Goal: Communication & Community: Answer question/provide support

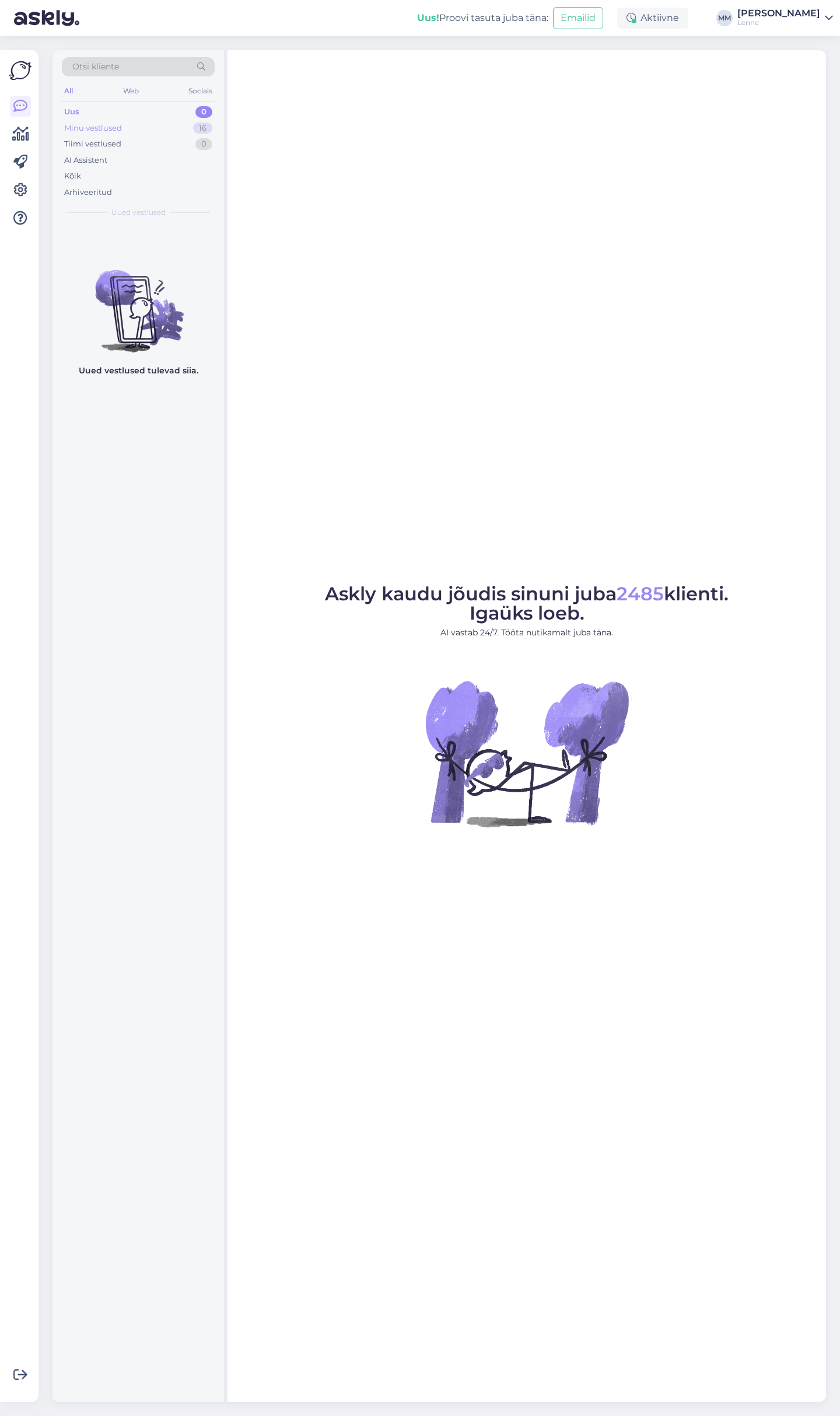
click at [146, 127] on div "Minu vestlused 16" at bounding box center [138, 128] width 152 height 17
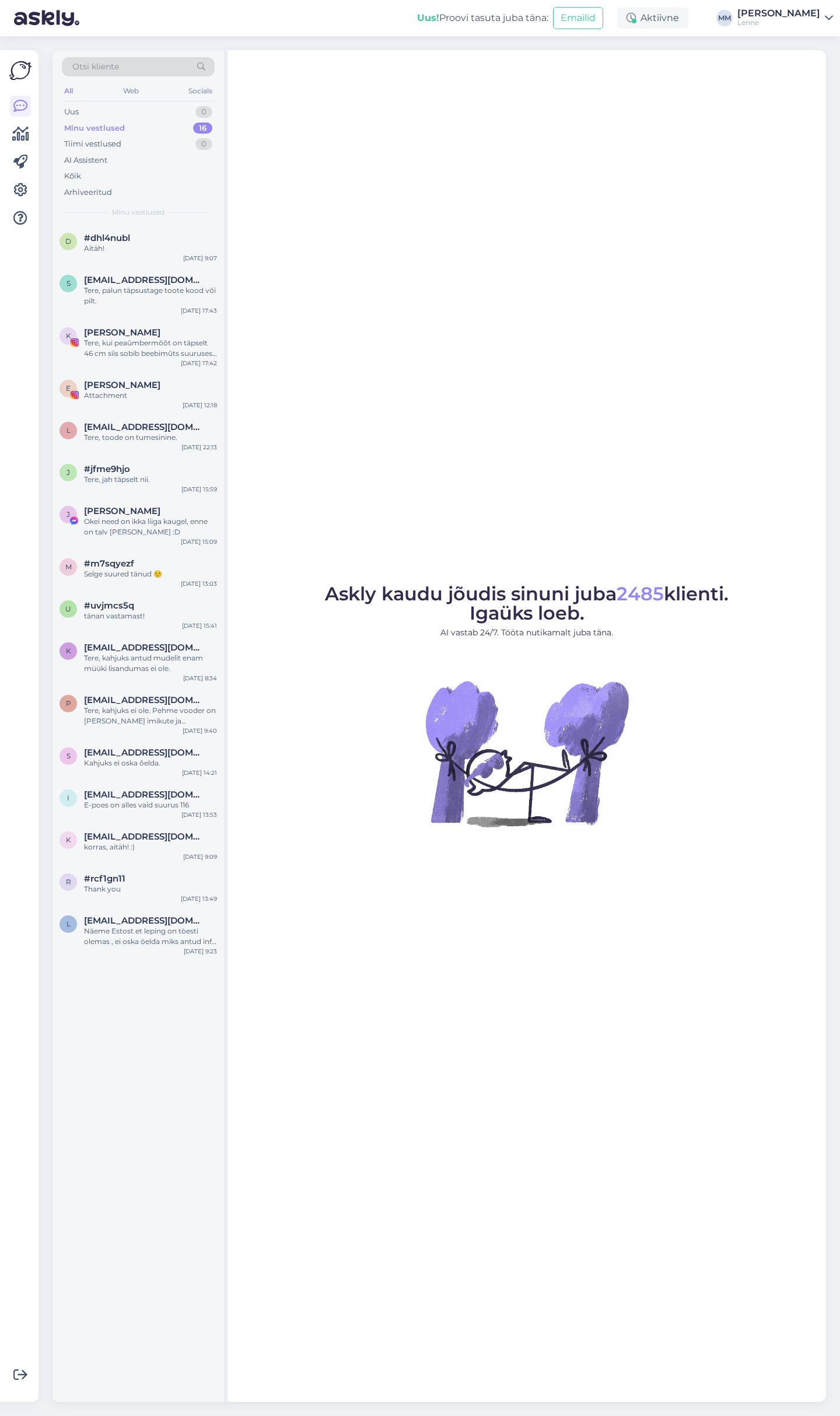
click at [104, 127] on div "Minu vestlused" at bounding box center [95, 128] width 61 height 12
click at [150, 109] on div "Uus 1" at bounding box center [138, 111] width 152 height 17
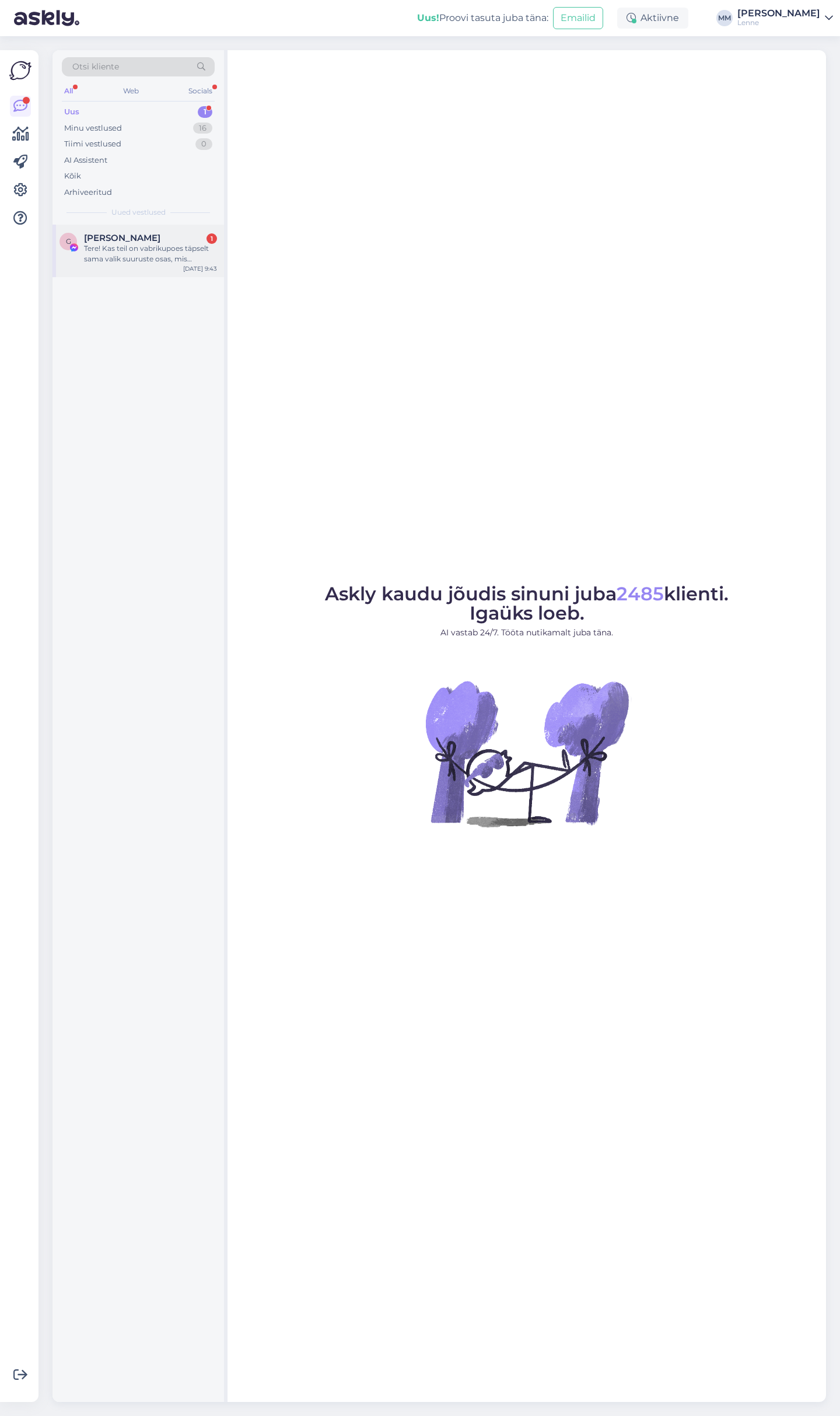
click at [150, 249] on div "Tere! Kas teil on vabrikupoes täpselt sama valik suuruste osas, mis epoeski? So…" at bounding box center [150, 253] width 133 height 21
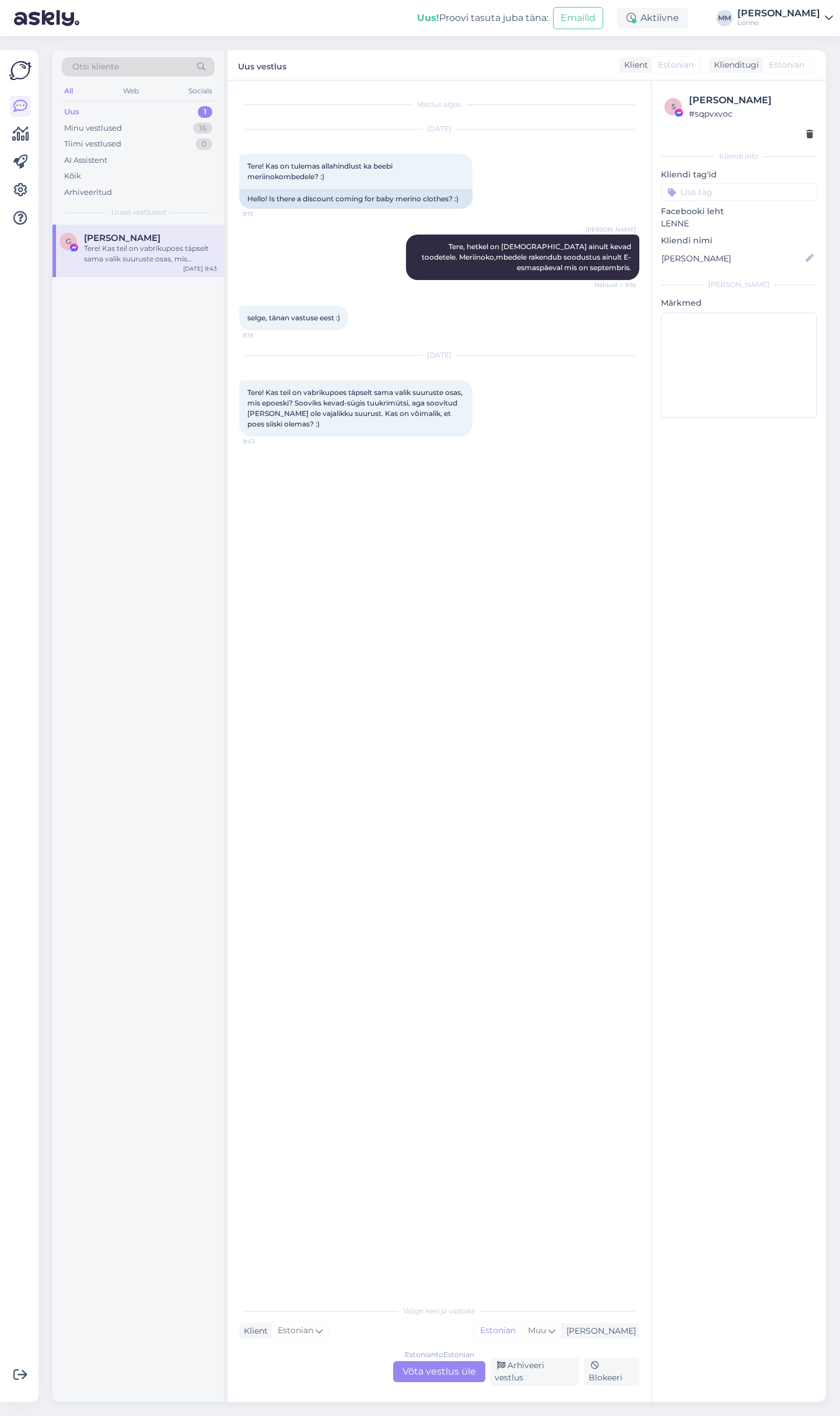
click at [442, 1377] on div "Estonian to Estonian Võta vestlus üle" at bounding box center [440, 1371] width 92 height 21
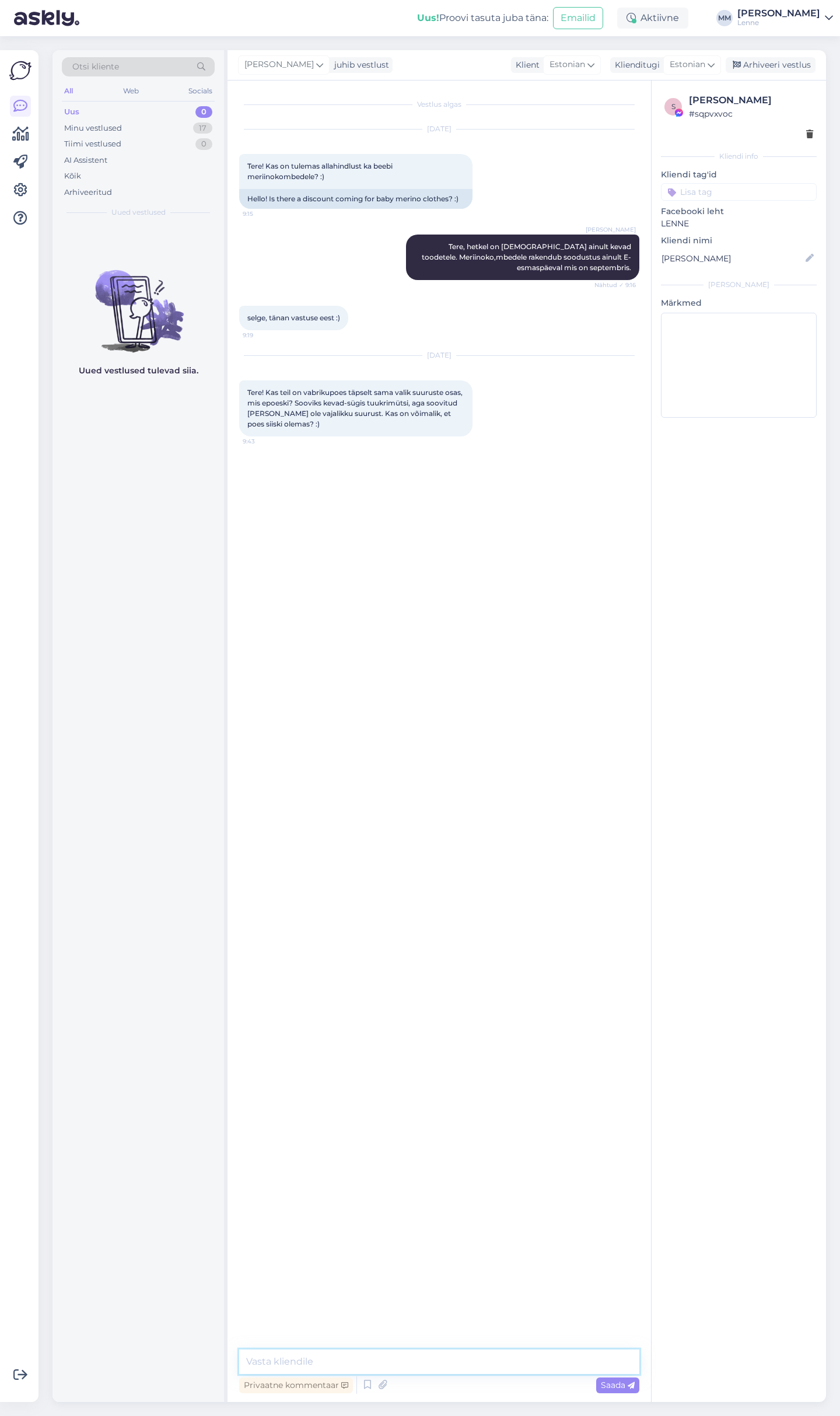
click at [312, 1359] on textarea at bounding box center [440, 1361] width 400 height 24
type textarea "Tere, poes on tootevalik ja suurustevalik erinev.Kah"
type textarea "j"
type textarea "Kahjuks meie nende laojääki ei näe."
click at [357, 1360] on textarea at bounding box center [440, 1361] width 400 height 24
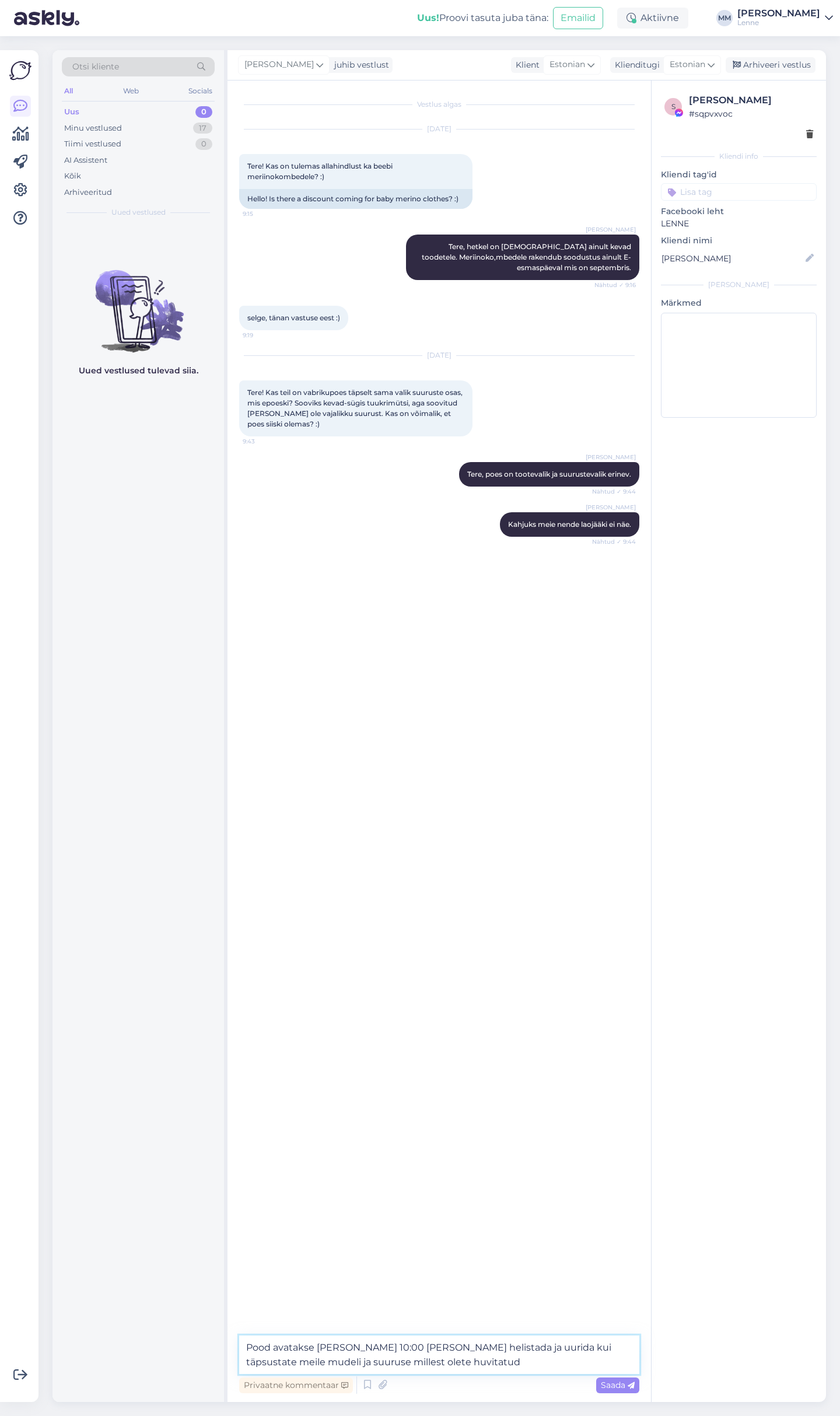
type textarea "Pood avatakse [PERSON_NAME] 10:00 [PERSON_NAME] helistada ja uurida kui täpsust…"
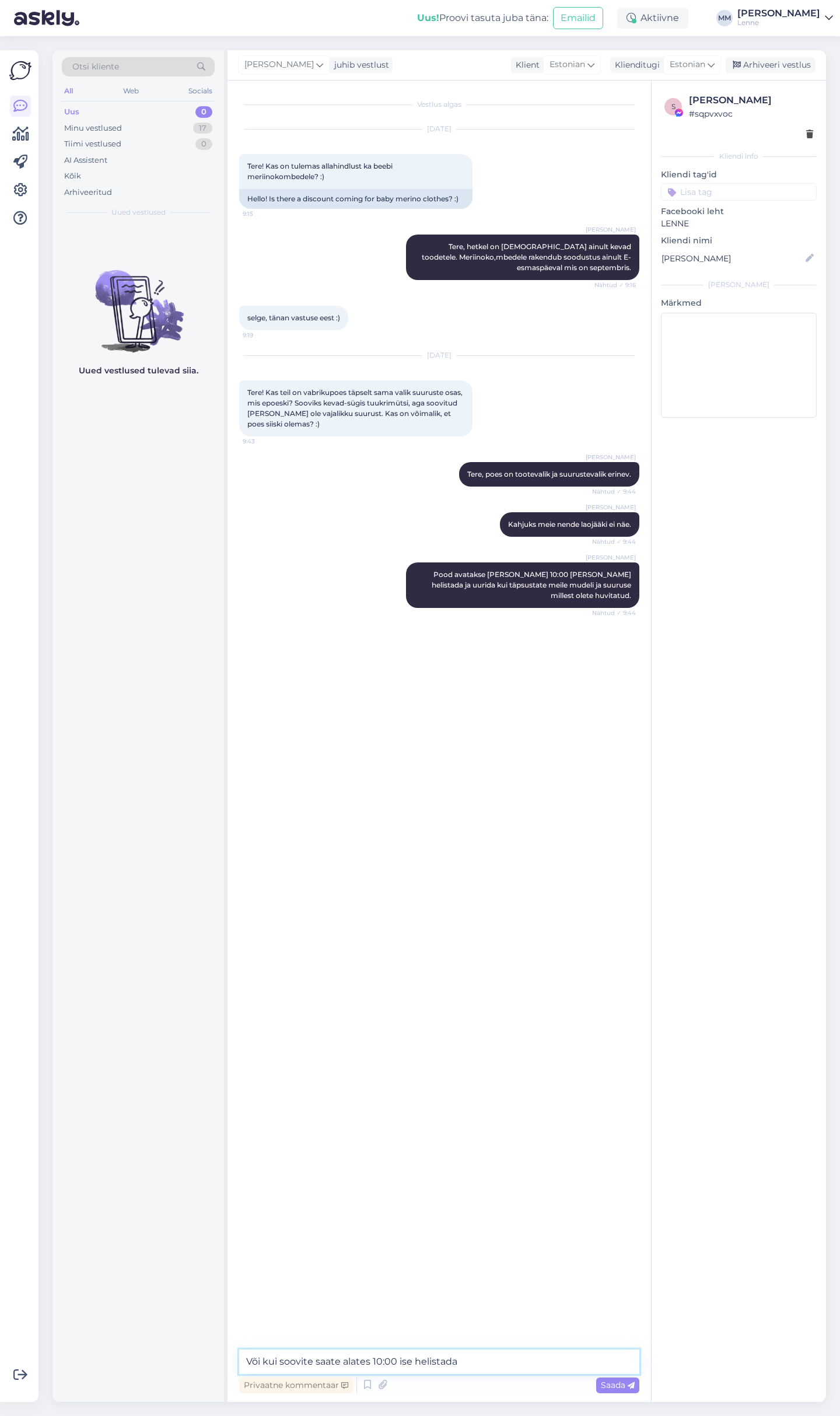
paste textarea "[PHONE_NUMBER]"
type textarea "Või kui soovite saate alates 10:00 ise helistada [PHONE_NUMBER]"
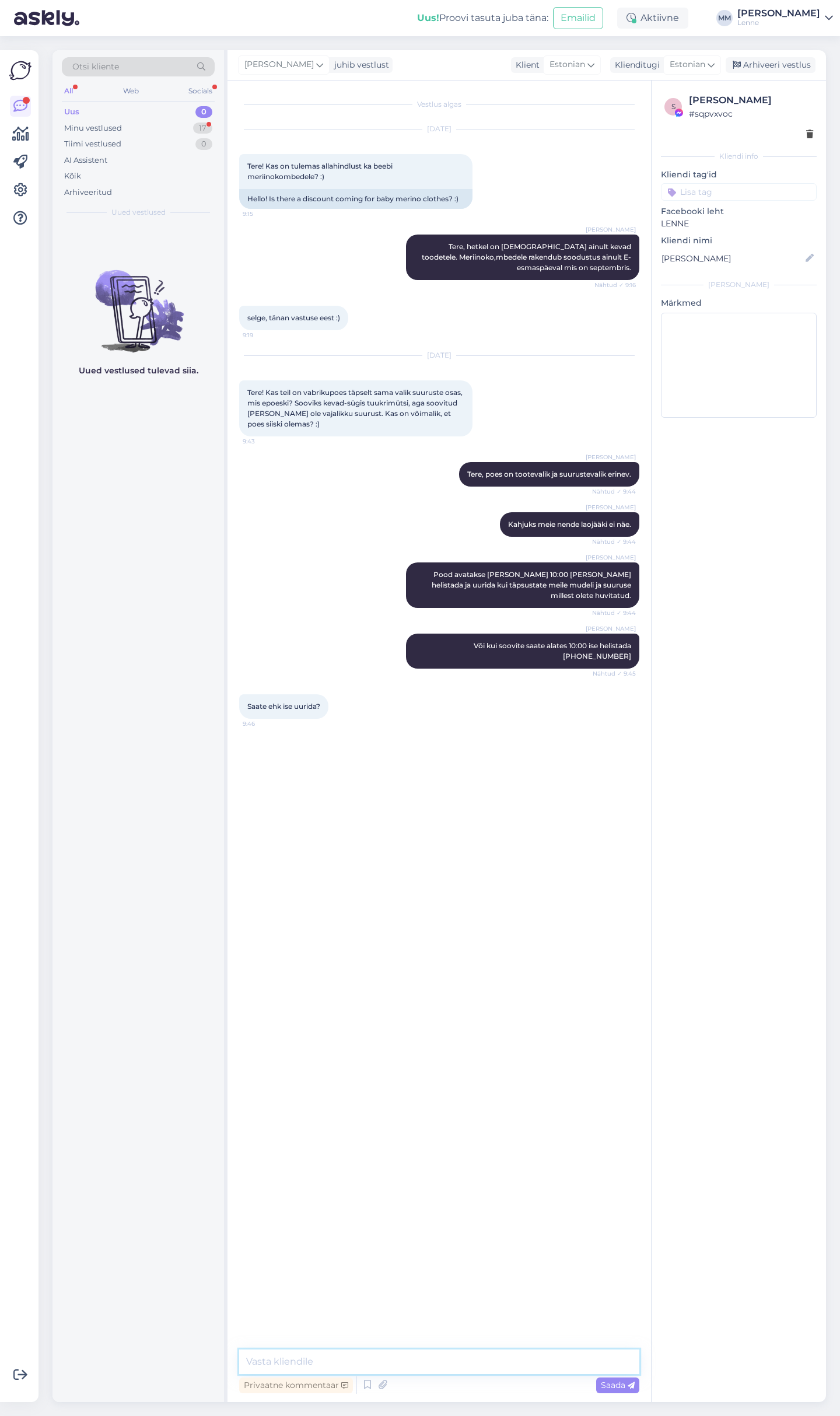
click at [322, 1370] on textarea at bounding box center [440, 1361] width 400 height 24
click at [268, 751] on img at bounding box center [263, 769] width 47 height 47
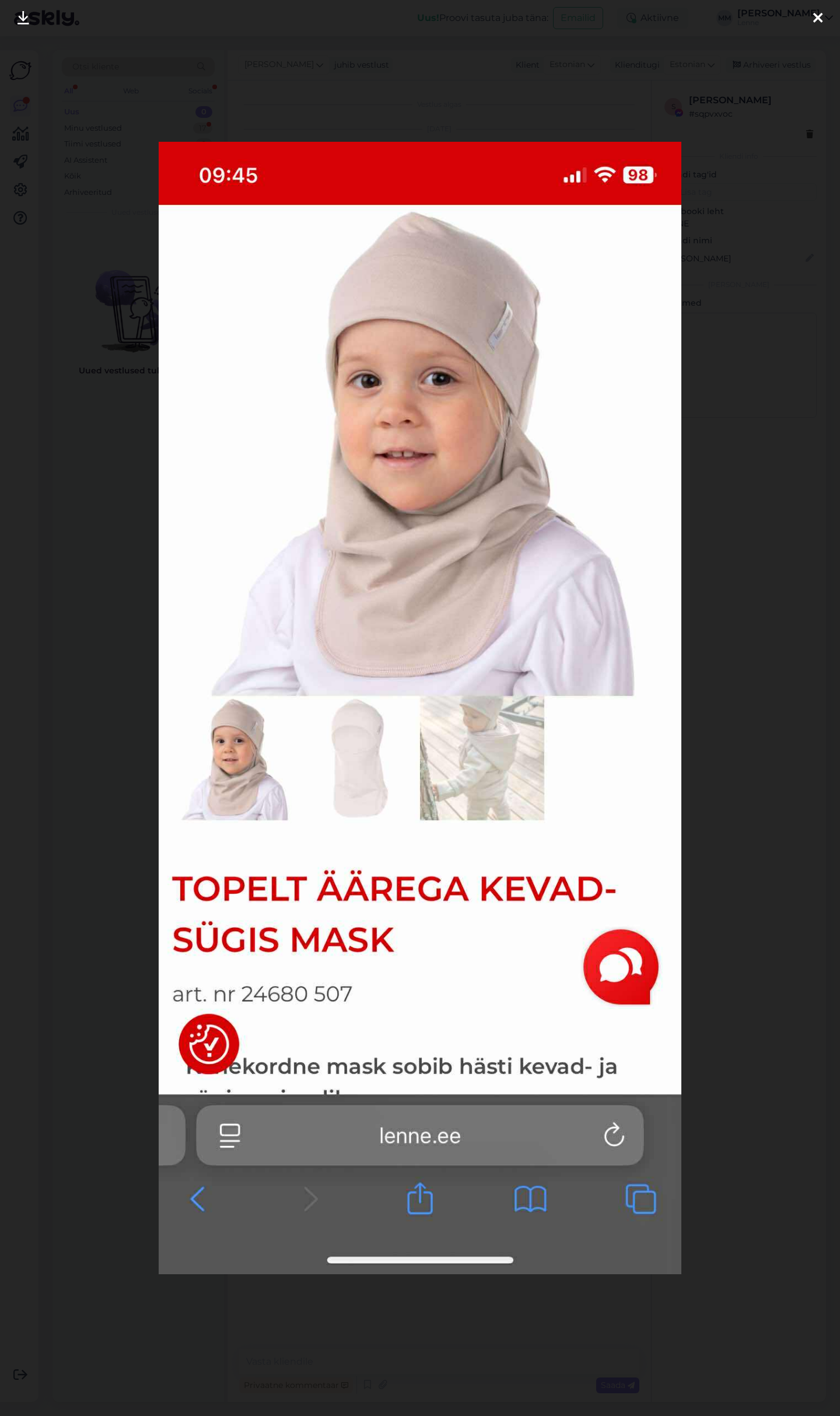
click at [815, 14] on icon at bounding box center [818, 19] width 10 height 16
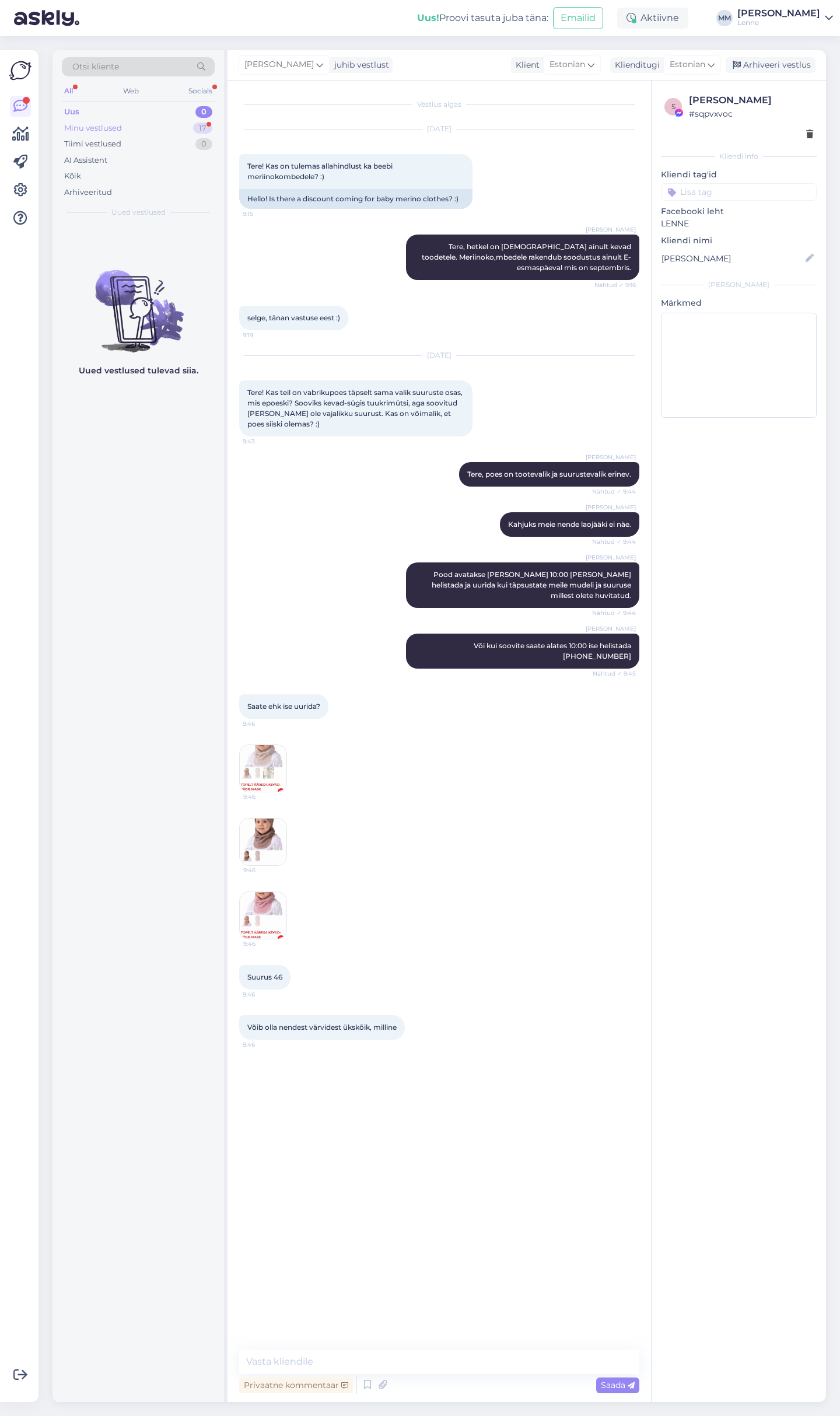
click at [141, 120] on div "Minu vestlused 17" at bounding box center [138, 128] width 152 height 17
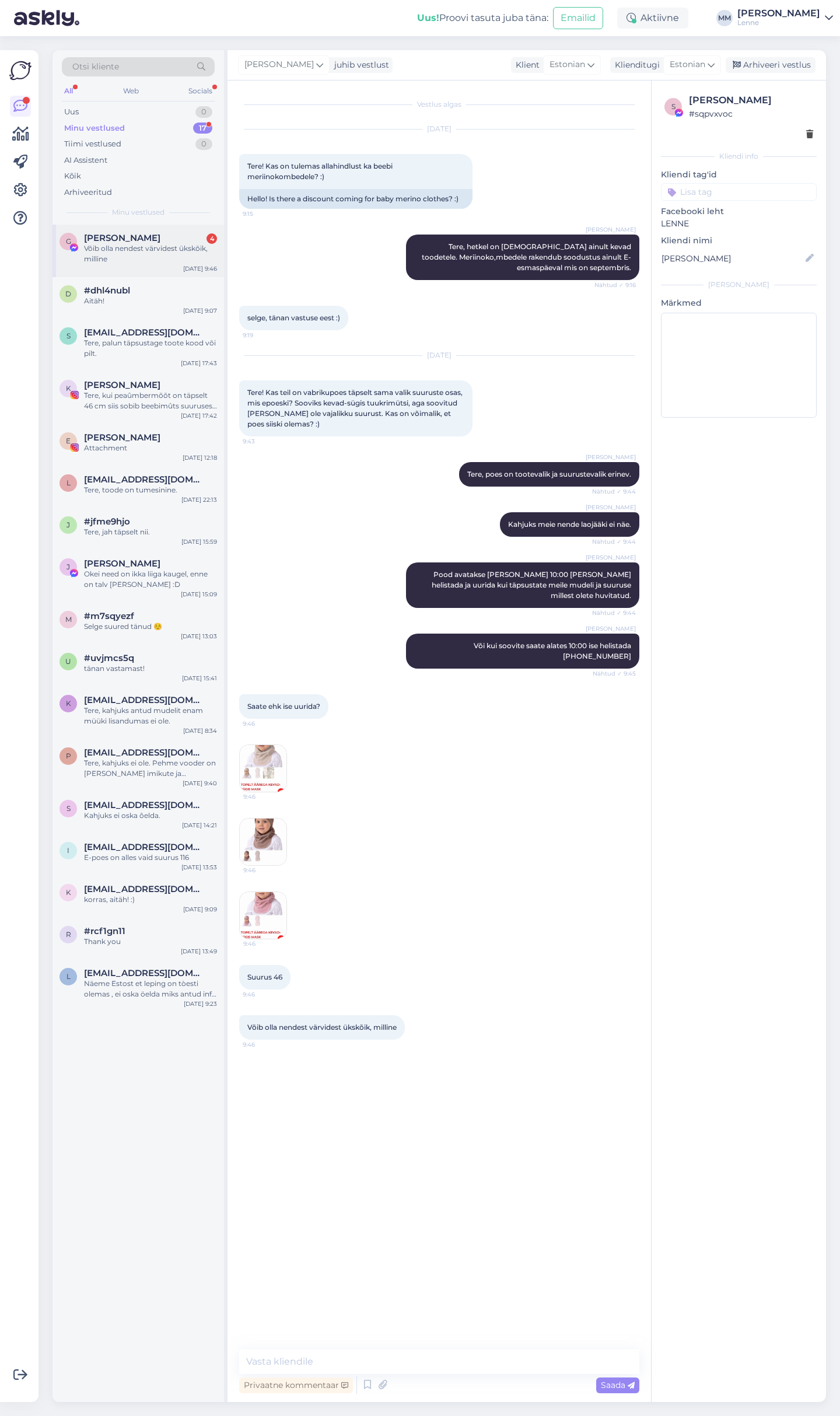
click at [128, 241] on span "[PERSON_NAME]" at bounding box center [122, 237] width 76 height 11
click at [272, 897] on img at bounding box center [263, 916] width 47 height 47
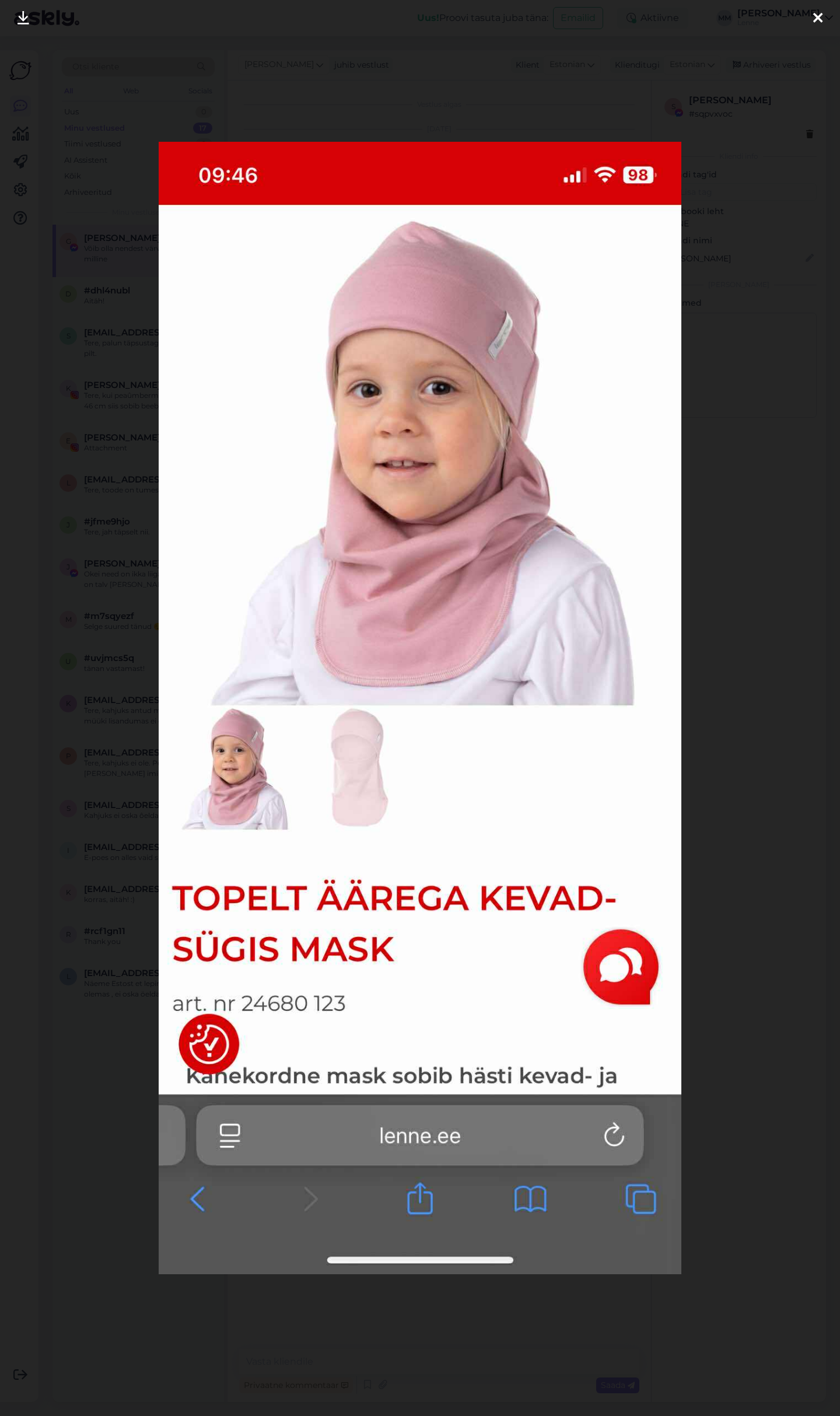
click at [27, 830] on div at bounding box center [420, 708] width 840 height 1416
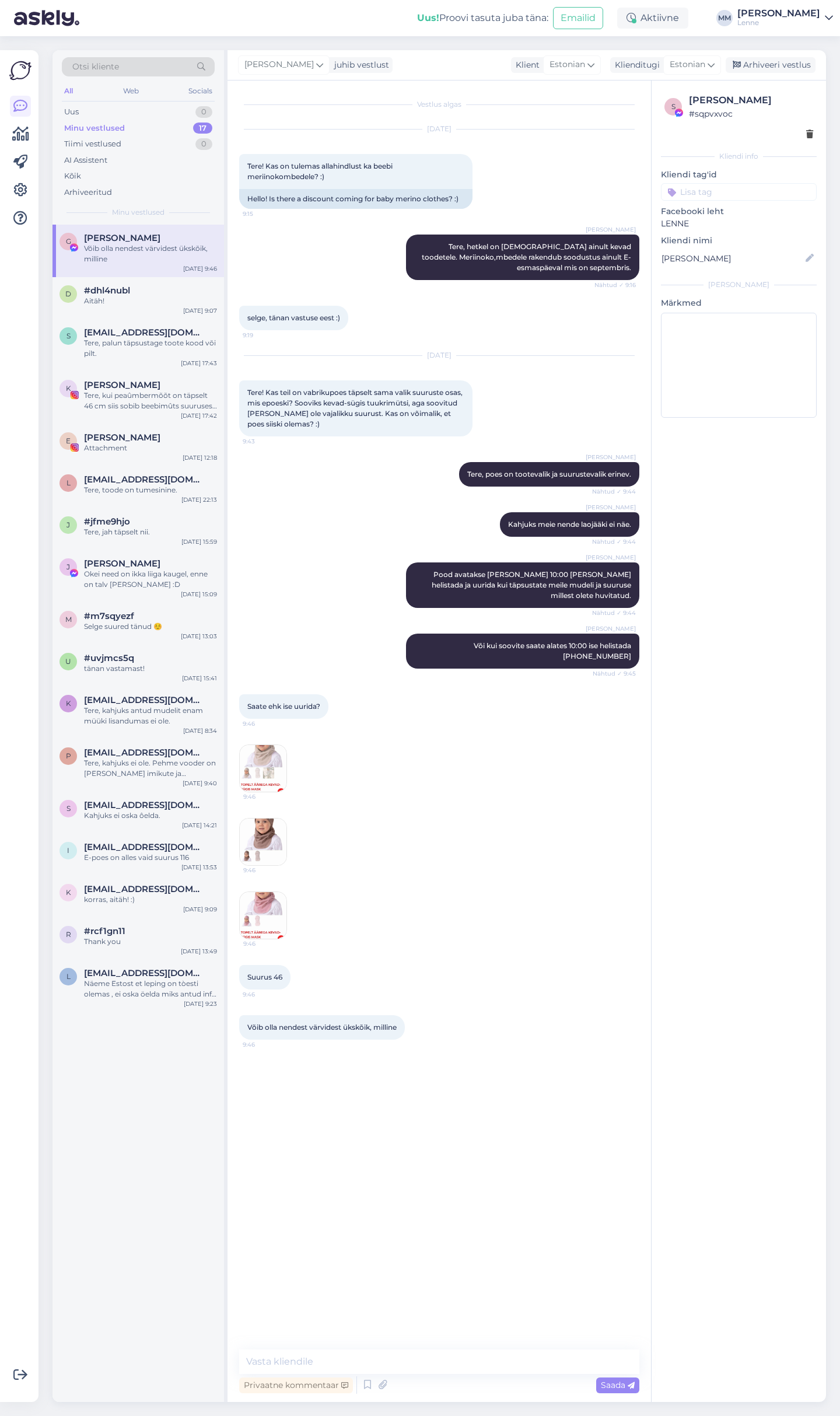
click at [273, 827] on img at bounding box center [263, 842] width 47 height 47
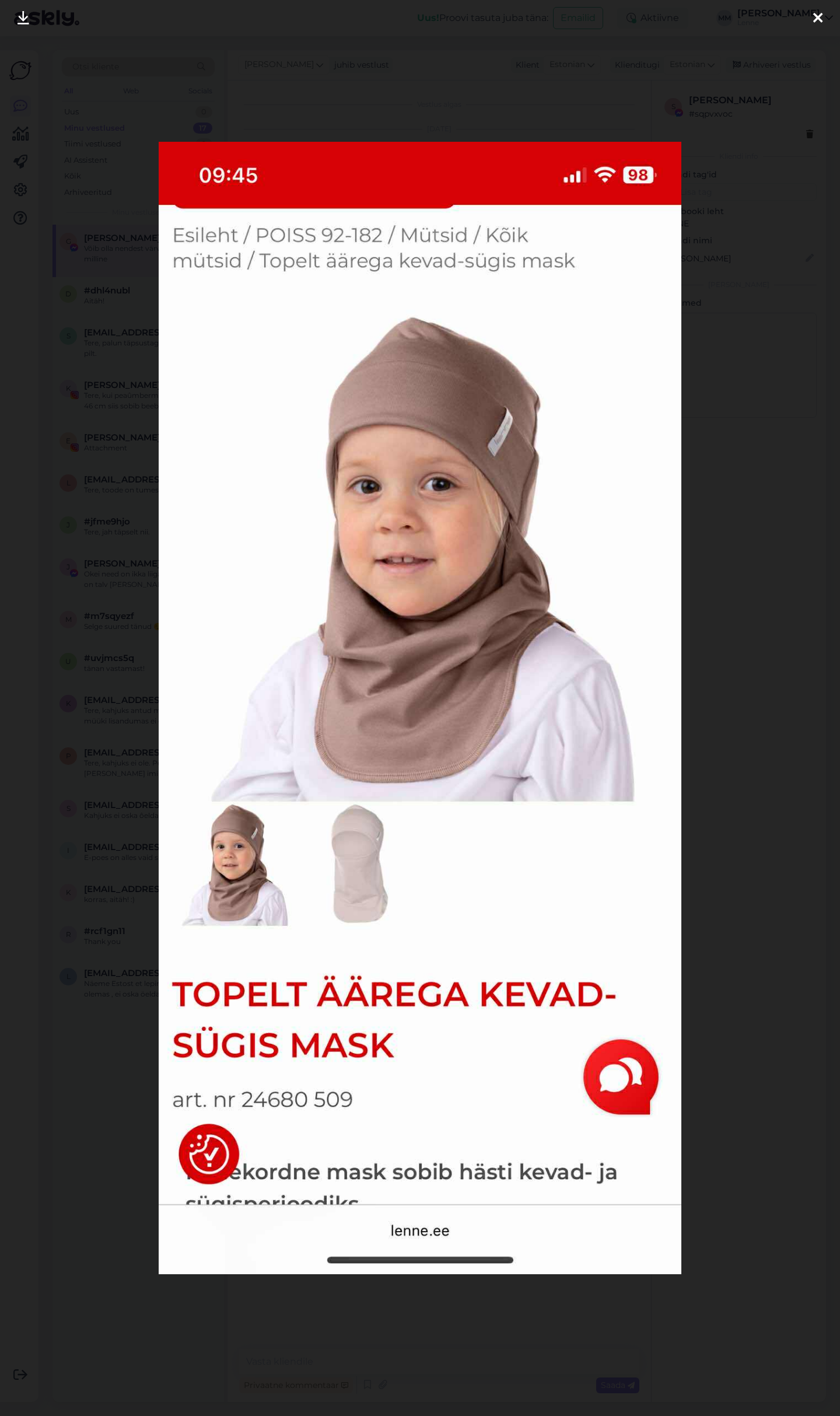
click at [30, 789] on div at bounding box center [420, 708] width 840 height 1416
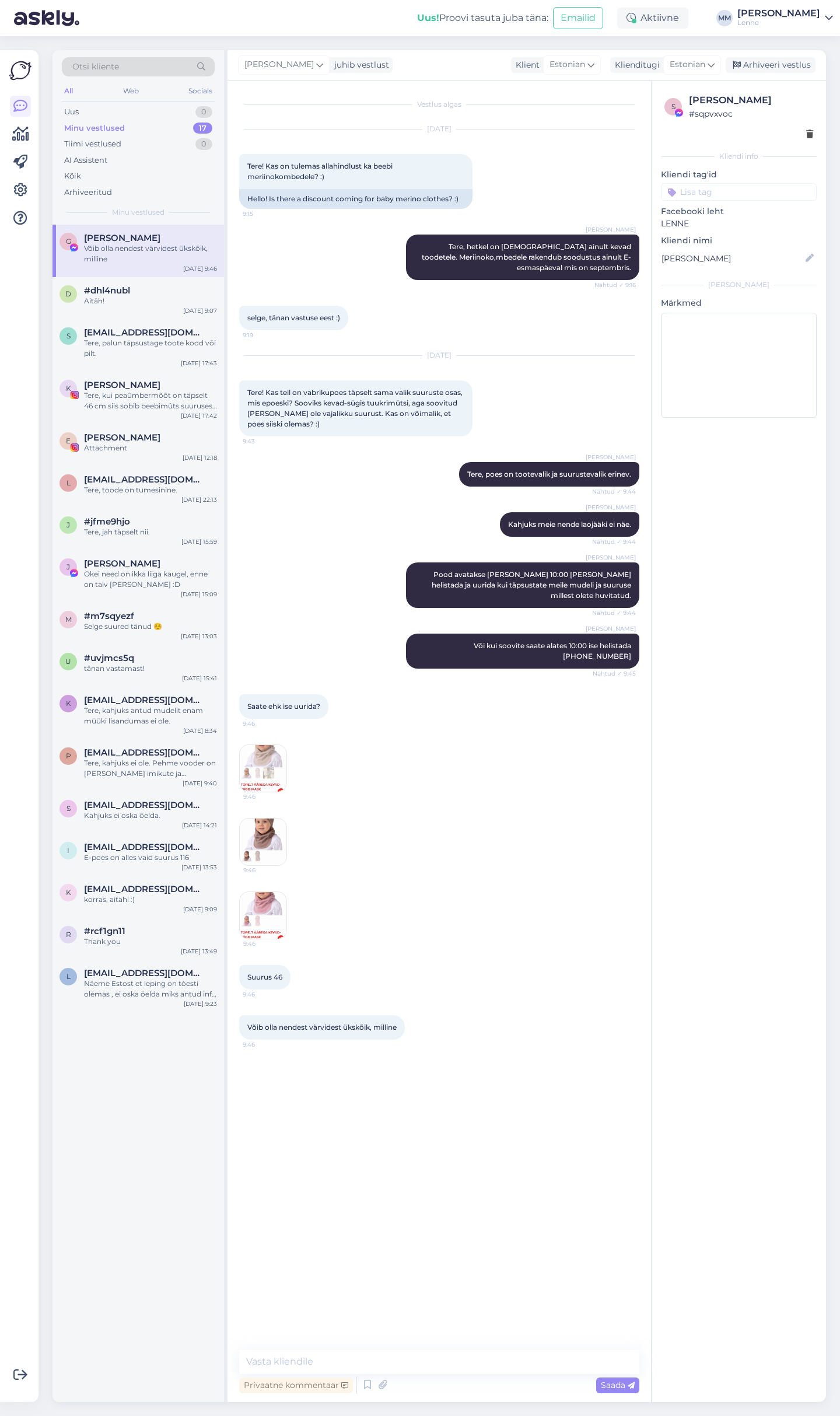
click at [268, 747] on img at bounding box center [263, 769] width 47 height 47
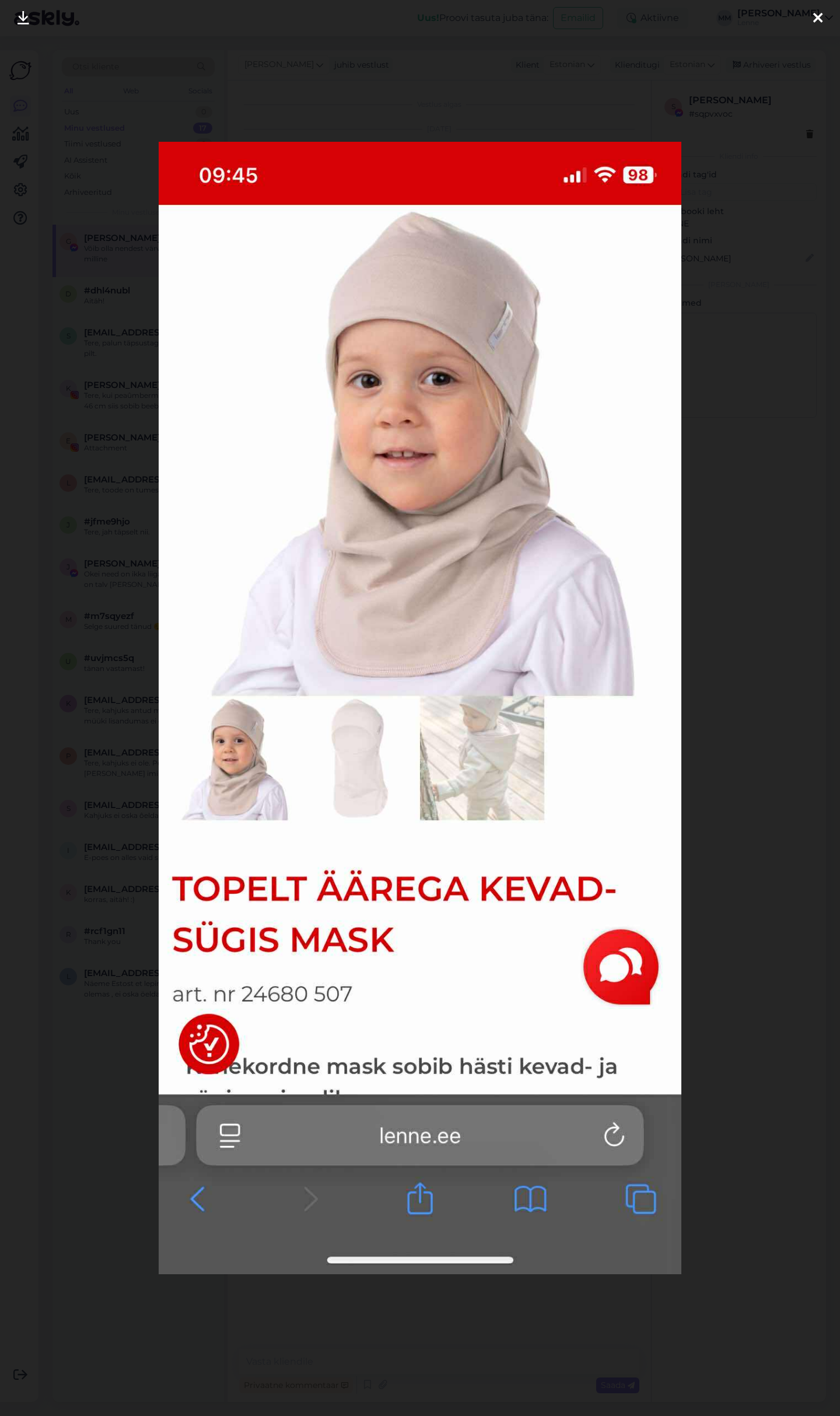
click at [25, 758] on div at bounding box center [420, 708] width 840 height 1416
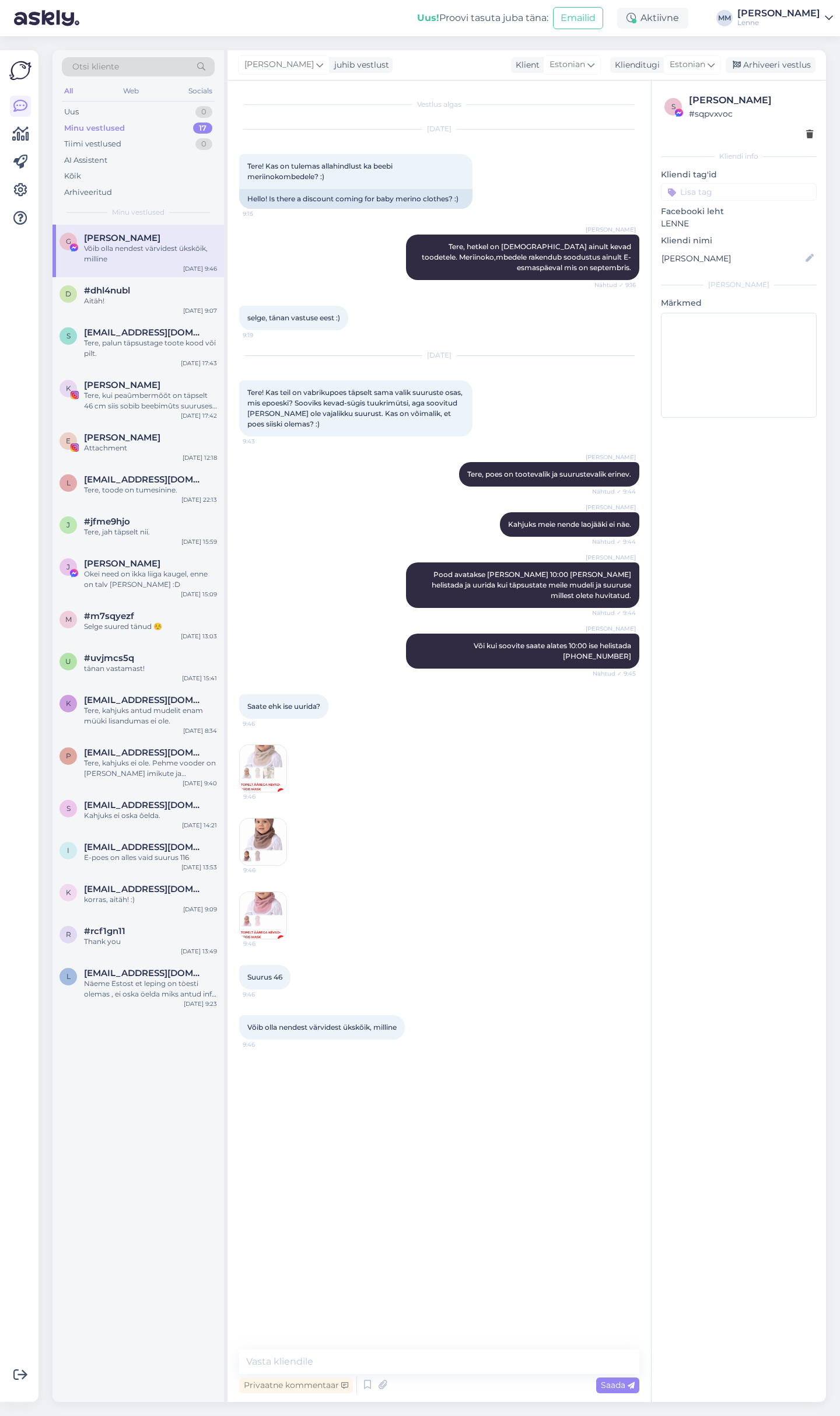
click at [258, 826] on img at bounding box center [263, 842] width 47 height 47
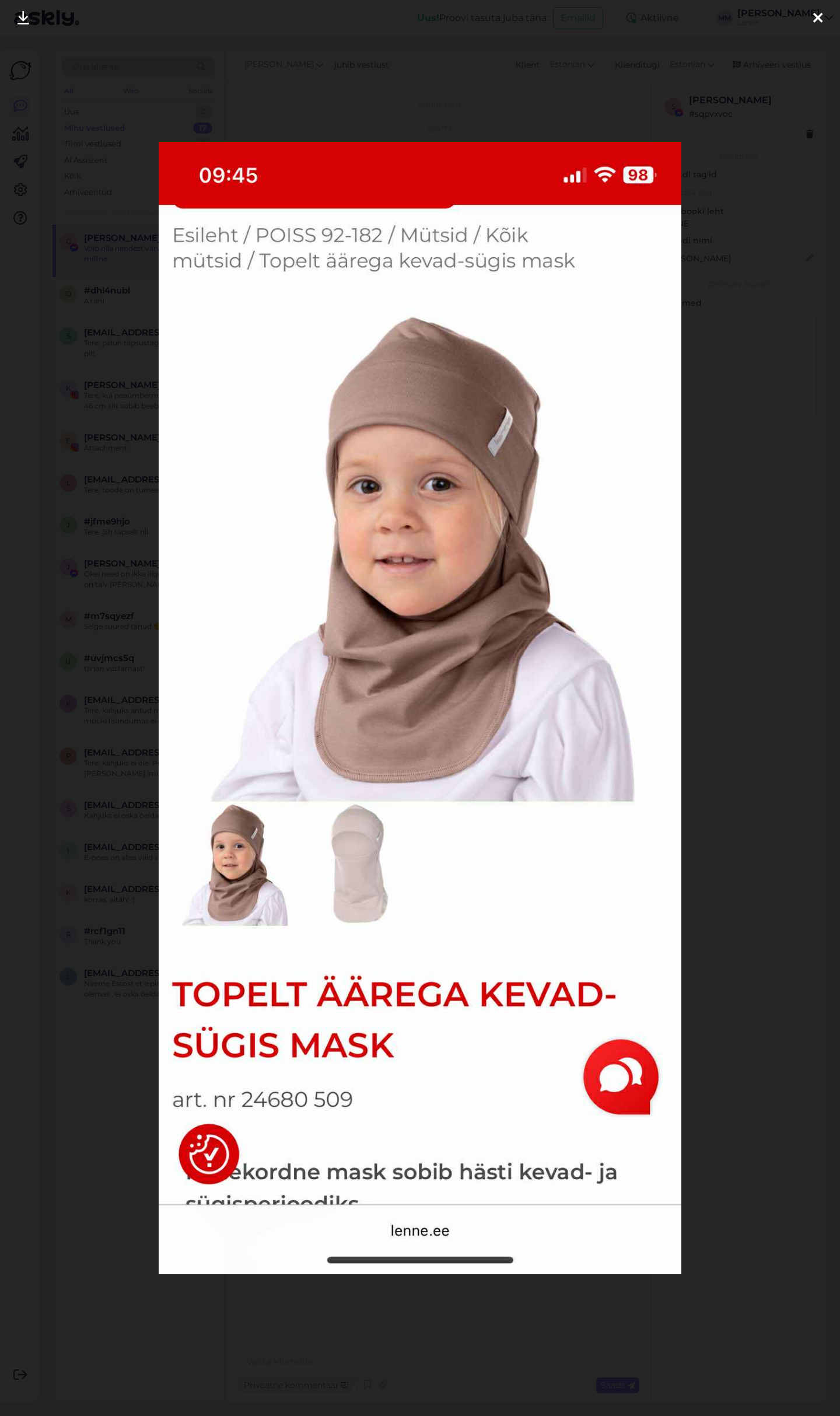
click at [23, 794] on div at bounding box center [420, 708] width 840 height 1416
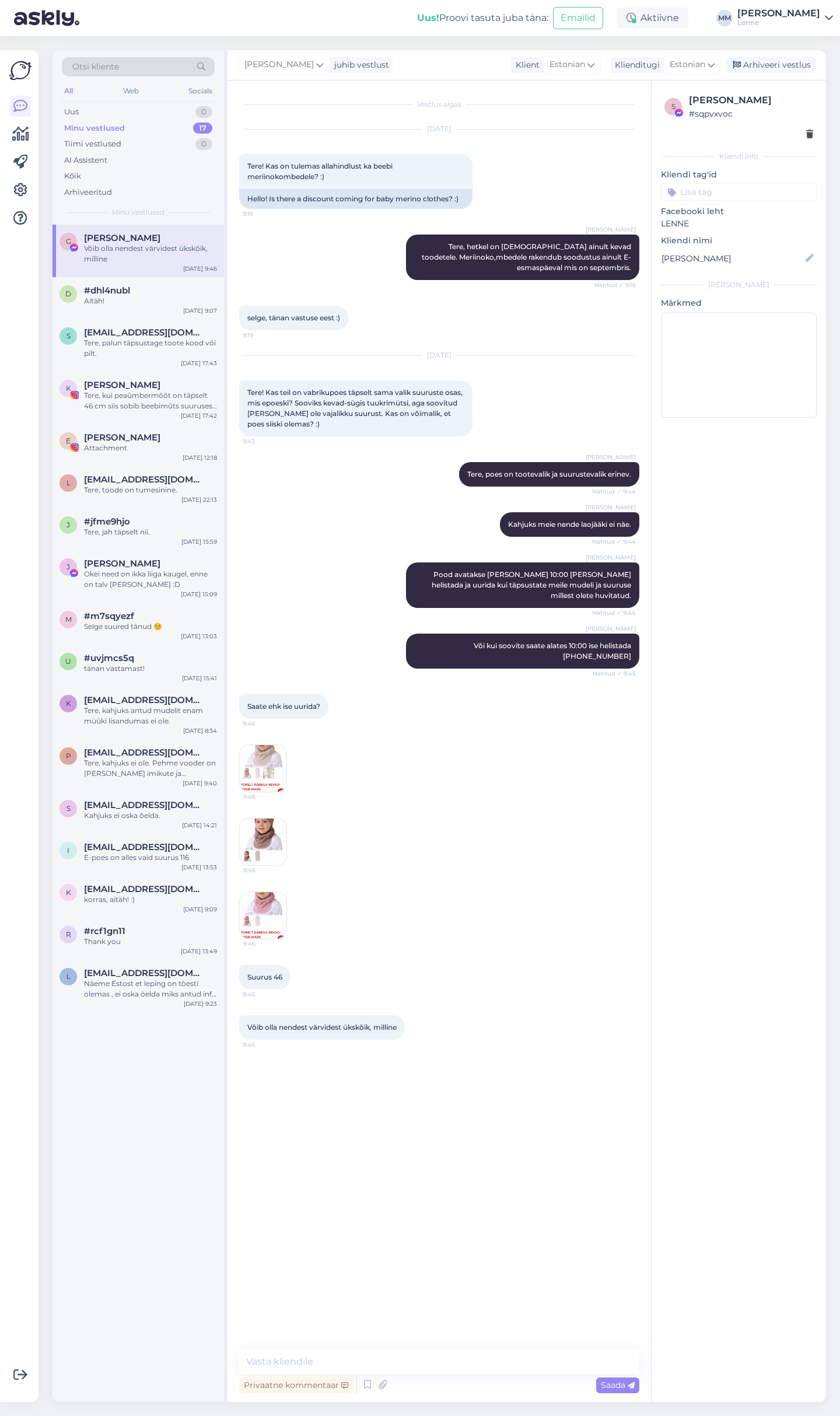
click at [257, 896] on img at bounding box center [263, 916] width 47 height 47
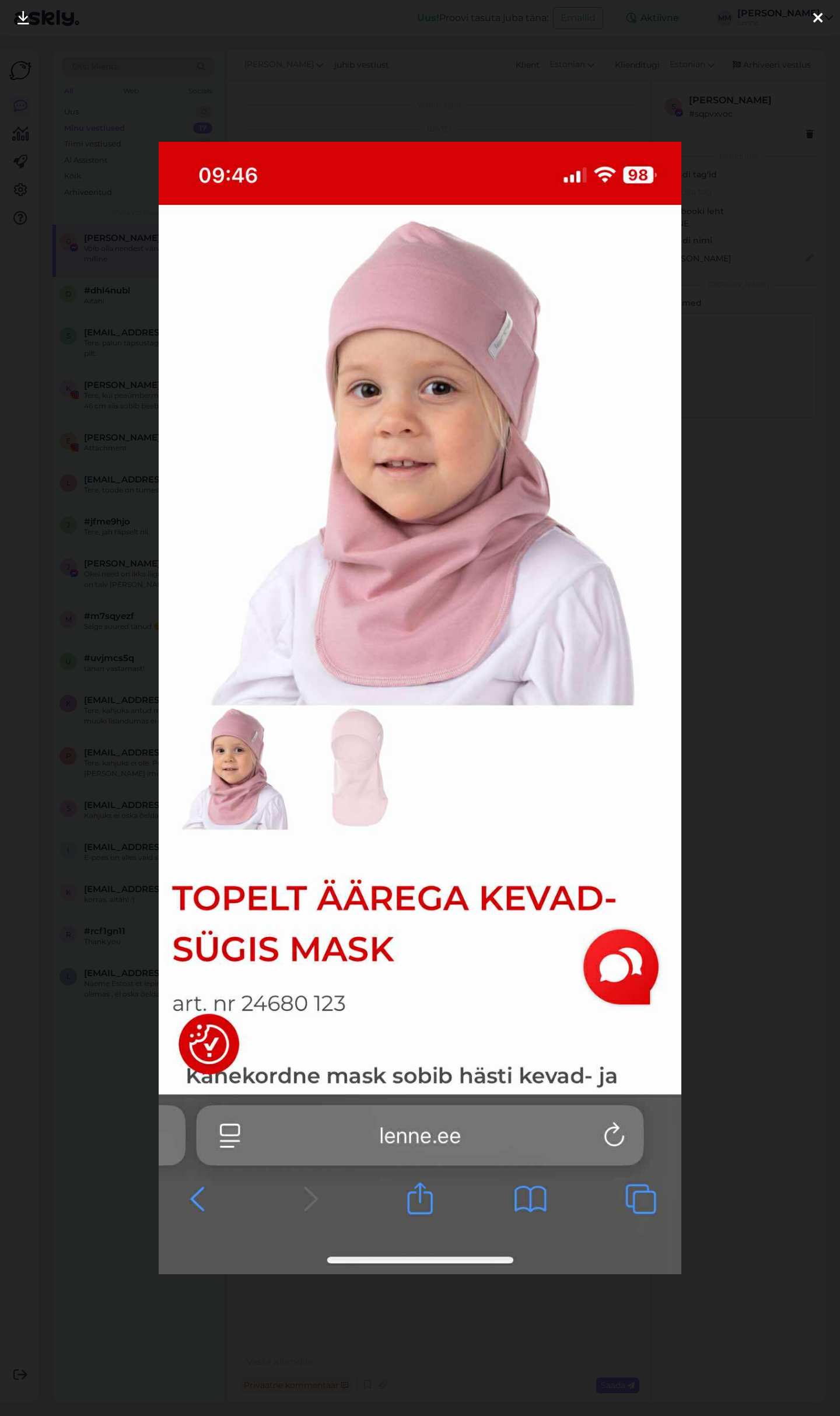
click at [17, 765] on div at bounding box center [420, 708] width 840 height 1416
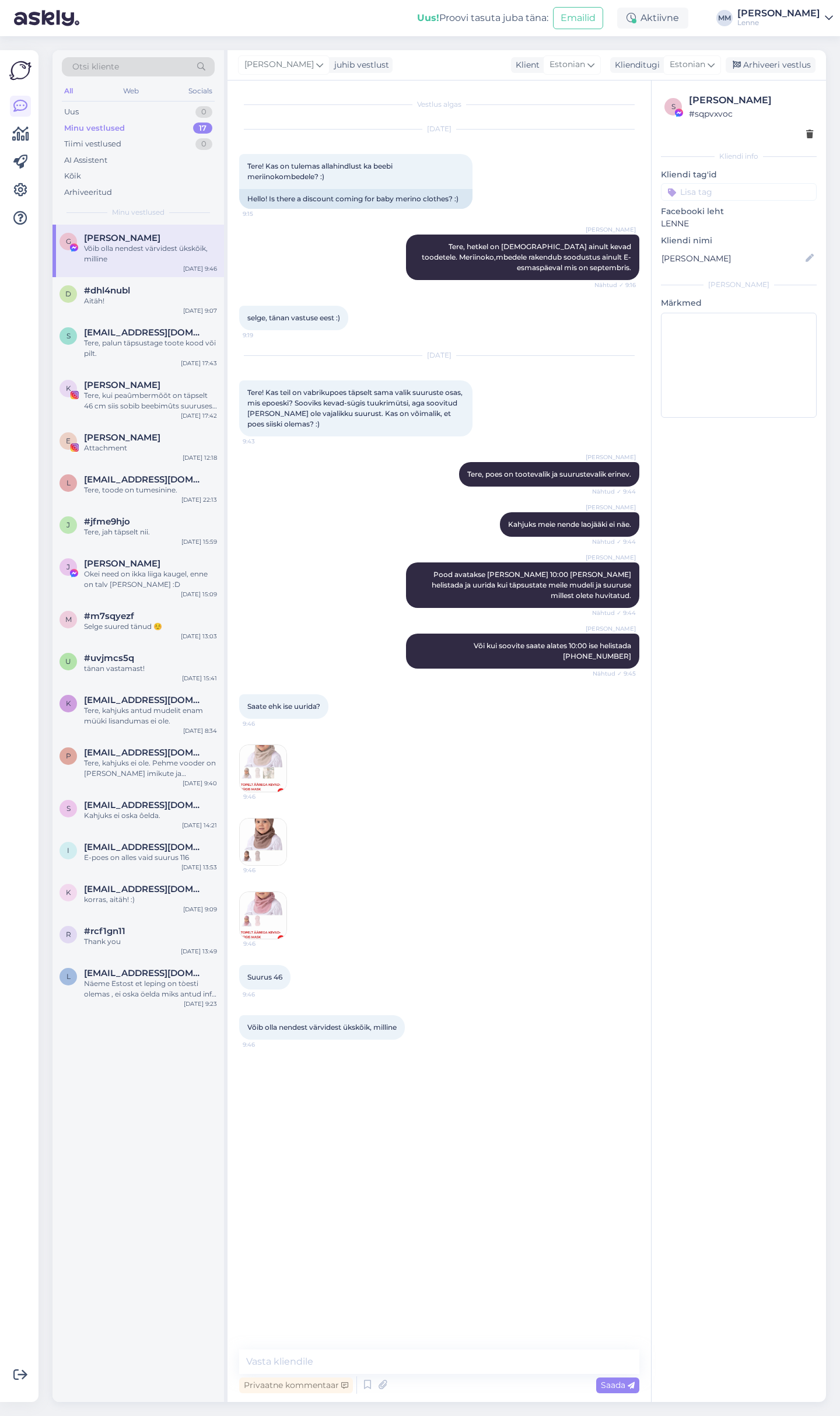
click at [25, 767] on div at bounding box center [21, 726] width 22 height 1334
click at [330, 1358] on textarea at bounding box center [440, 1361] width 400 height 24
click at [362, 1367] on textarea at bounding box center [440, 1361] width 400 height 24
type textarea "Kahjuks poes kohapeal pole ka antud suuruseid."
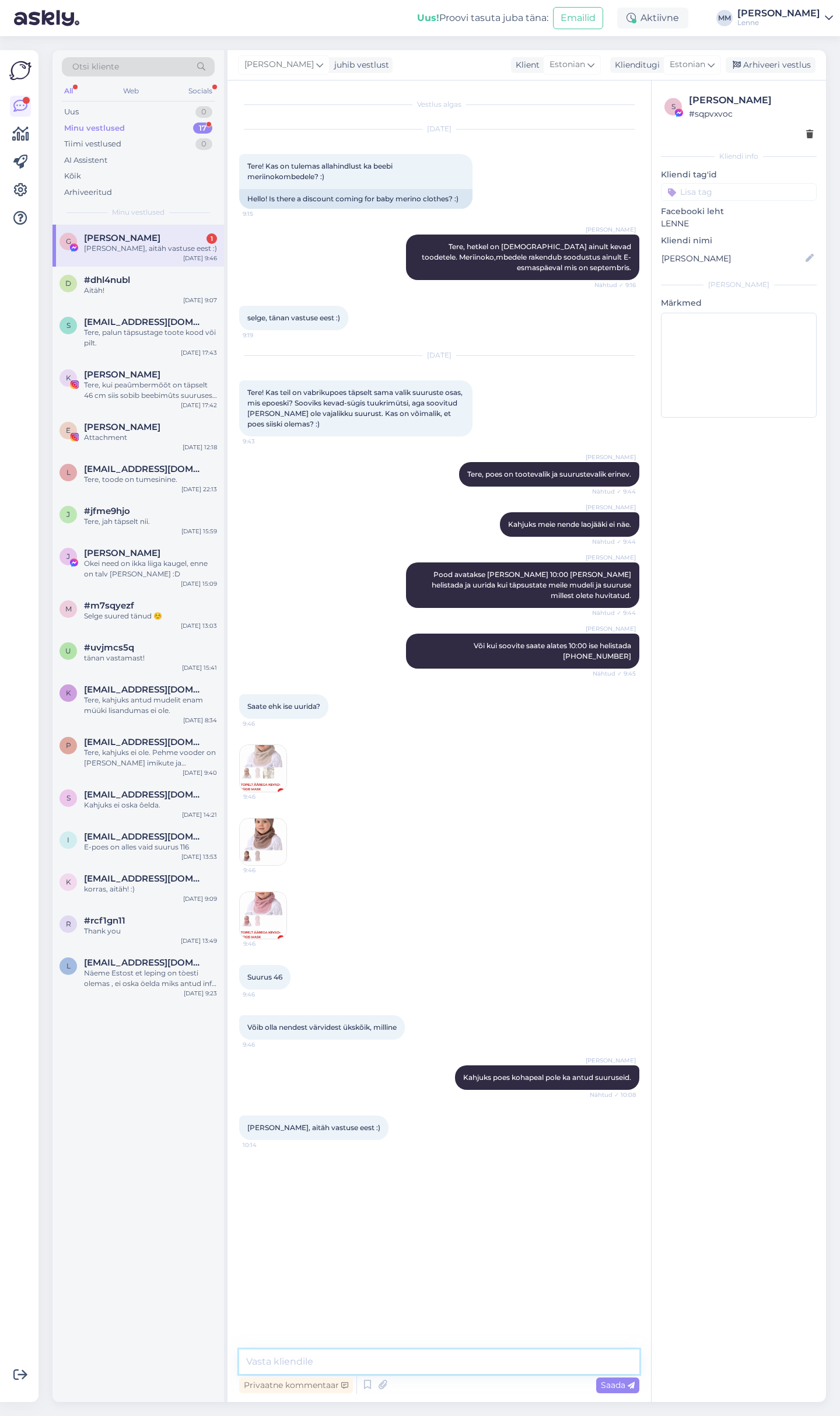
drag, startPoint x: 327, startPoint y: 1363, endPoint x: 401, endPoint y: 1103, distance: 270.3
click at [327, 1362] on textarea at bounding box center [440, 1361] width 400 height 24
